Goal: Information Seeking & Learning: Compare options

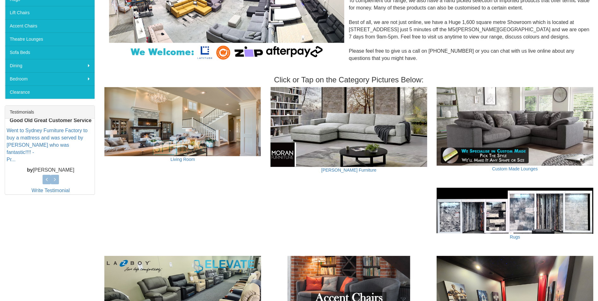
scroll to position [158, 0]
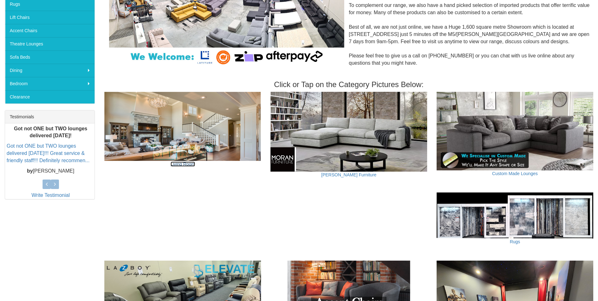
click at [186, 163] on link "Living Room" at bounding box center [183, 163] width 25 height 5
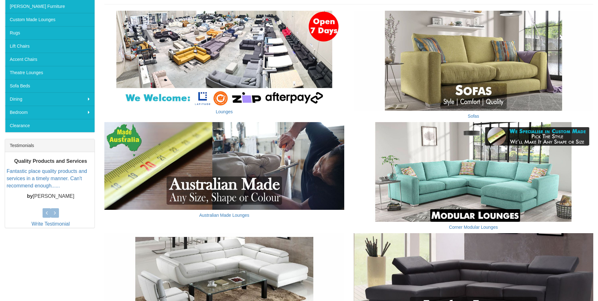
scroll to position [189, 0]
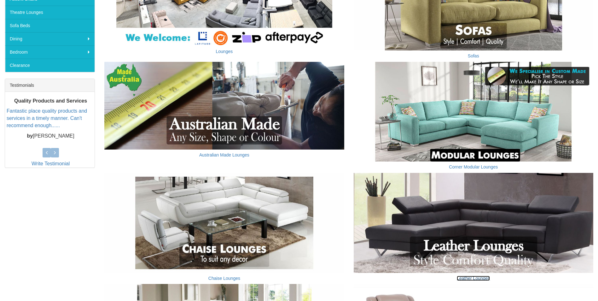
click at [472, 276] on link "Leather Lounges" at bounding box center [473, 278] width 33 height 5
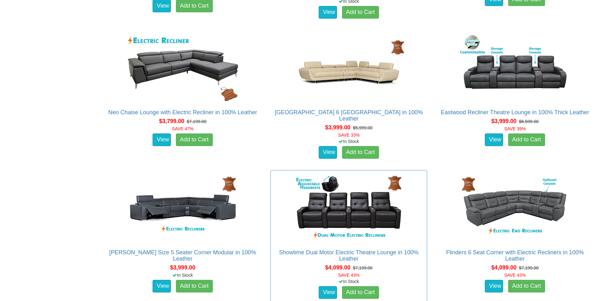
scroll to position [788, 0]
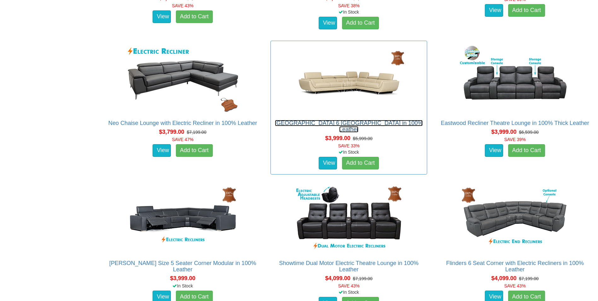
click at [350, 123] on link "[GEOGRAPHIC_DATA] 6 [GEOGRAPHIC_DATA] in 100% Leather" at bounding box center [349, 126] width 148 height 13
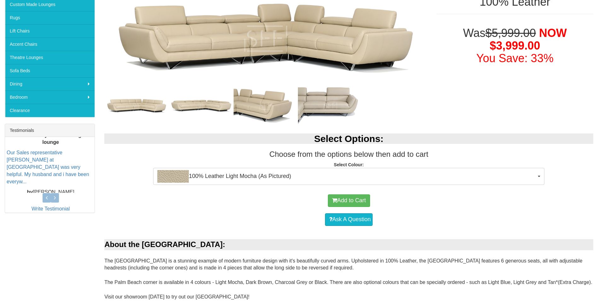
scroll to position [158, 0]
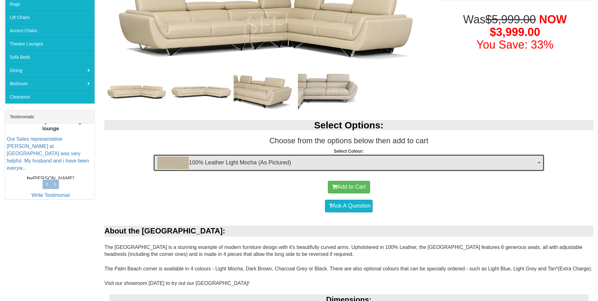
click at [412, 165] on span "100% Leather Light Mocha (As Pictured)" at bounding box center [346, 162] width 379 height 13
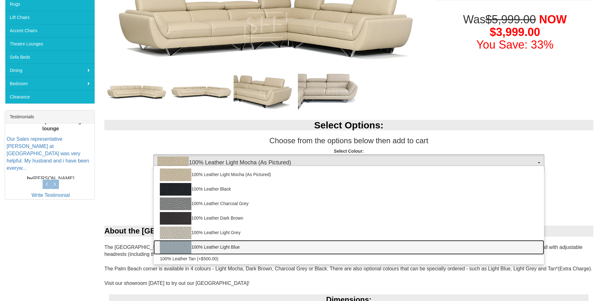
click at [336, 254] on link "100% Leather Light Blue" at bounding box center [349, 247] width 391 height 15
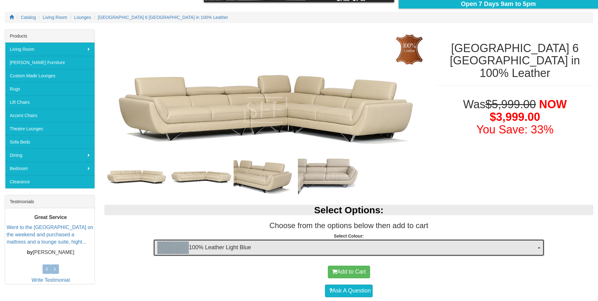
scroll to position [63, 0]
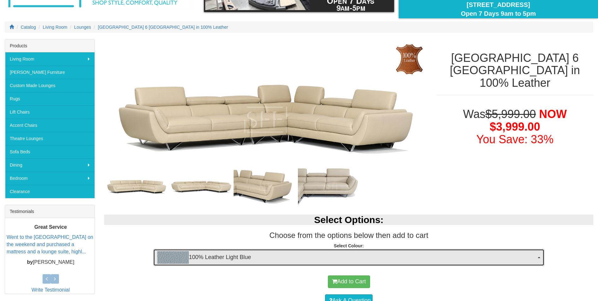
click at [356, 254] on span "100% Leather Light Blue" at bounding box center [346, 257] width 379 height 13
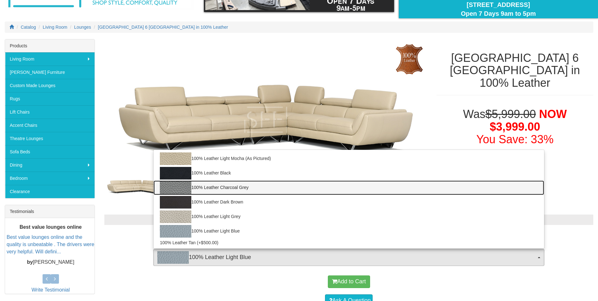
click at [232, 186] on link "100% Leather Charcoal Grey" at bounding box center [349, 187] width 391 height 15
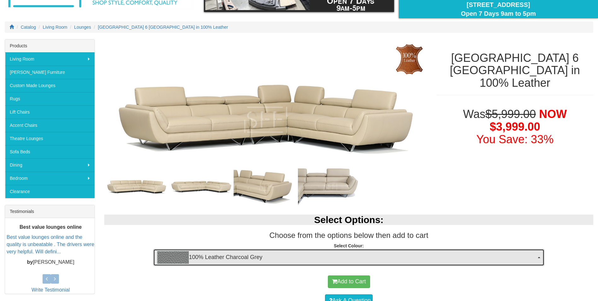
click at [306, 258] on span "100% Leather Charcoal Grey" at bounding box center [346, 257] width 379 height 13
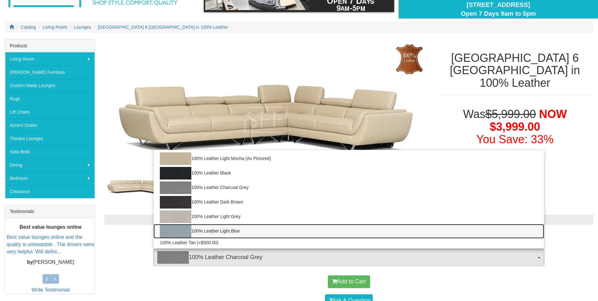
click at [231, 230] on link "100% Leather Light Blue" at bounding box center [349, 231] width 391 height 15
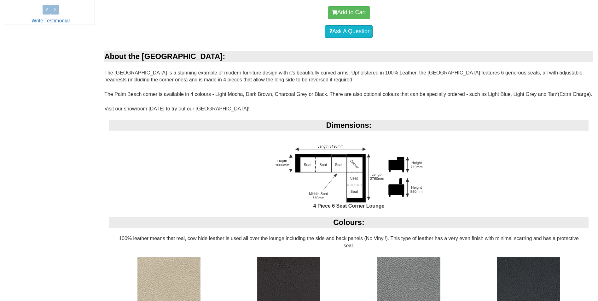
scroll to position [441, 0]
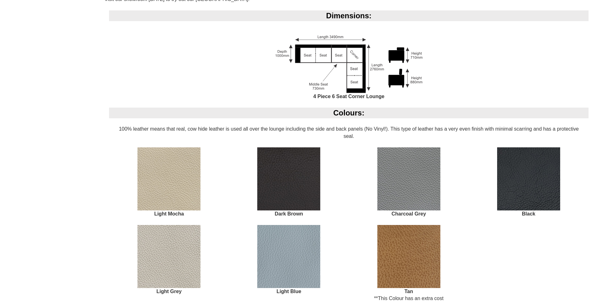
click at [292, 271] on img at bounding box center [288, 256] width 63 height 63
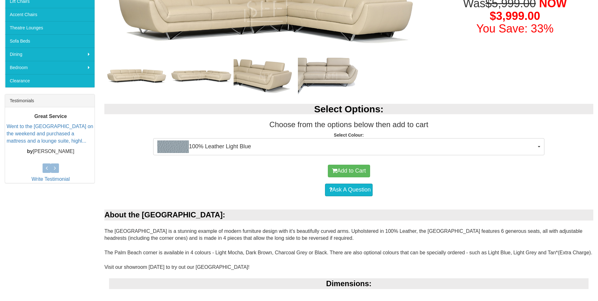
scroll to position [252, 0]
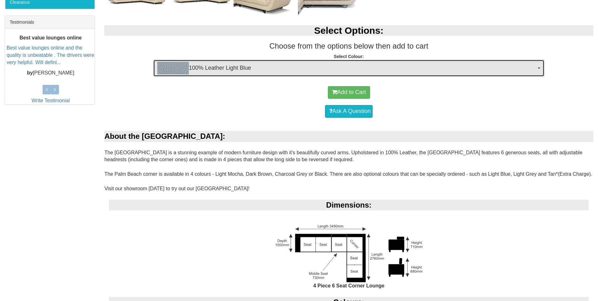
click at [254, 75] on button "100% Leather Light Blue" at bounding box center [348, 68] width 391 height 17
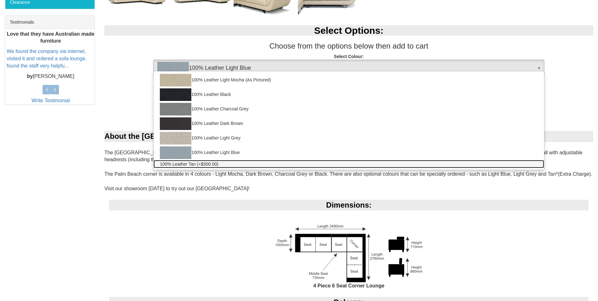
click at [208, 163] on span "100% Leather Tan (+$500.00)" at bounding box center [189, 164] width 58 height 6
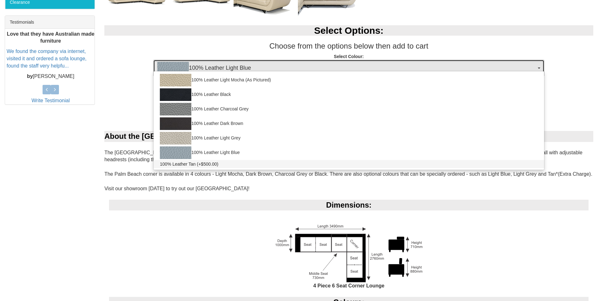
select select "2002"
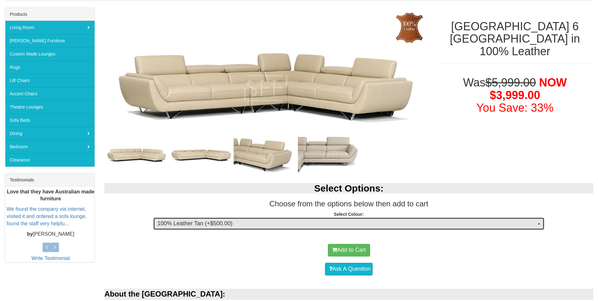
scroll to position [0, 0]
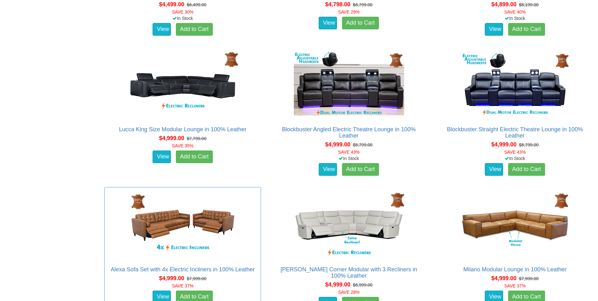
scroll to position [1576, 0]
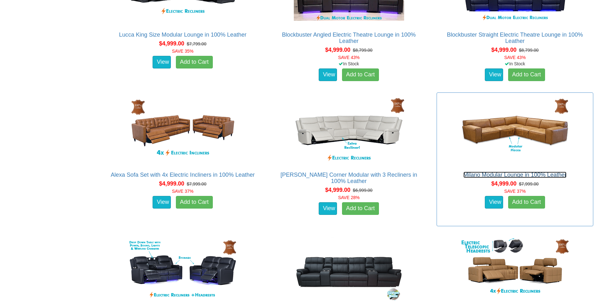
click at [526, 174] on link "Milano Modular Lounge in 100% Leather" at bounding box center [514, 175] width 103 height 6
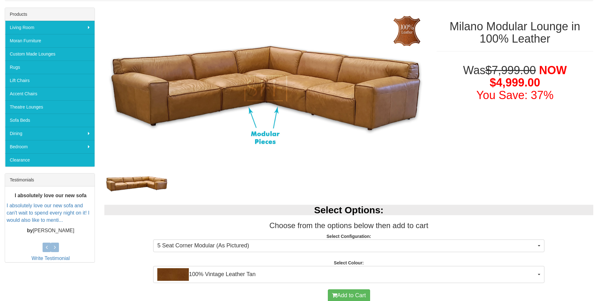
scroll to position [158, 0]
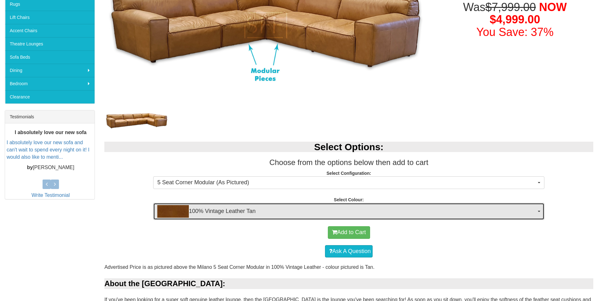
click at [417, 211] on span "100% Vintage Leather Tan" at bounding box center [346, 211] width 379 height 13
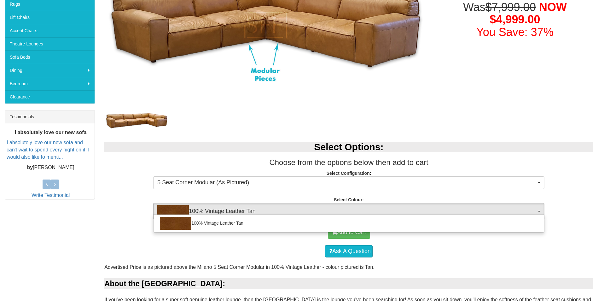
click at [449, 251] on div "Ask A Question" at bounding box center [349, 251] width 483 height 19
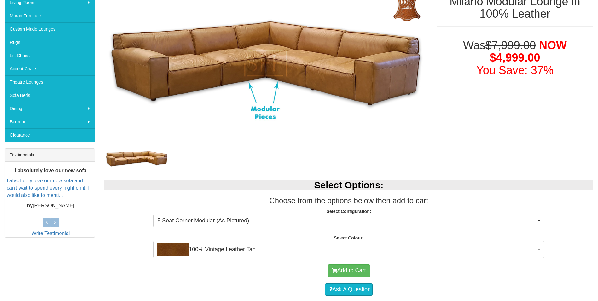
scroll to position [32, 0]
